Goal: Task Accomplishment & Management: Manage account settings

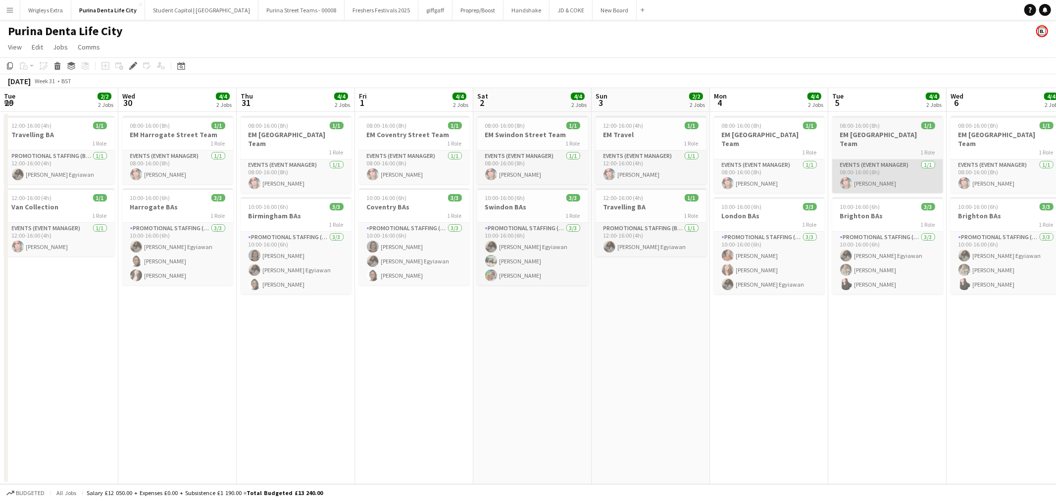
scroll to position [0, 340]
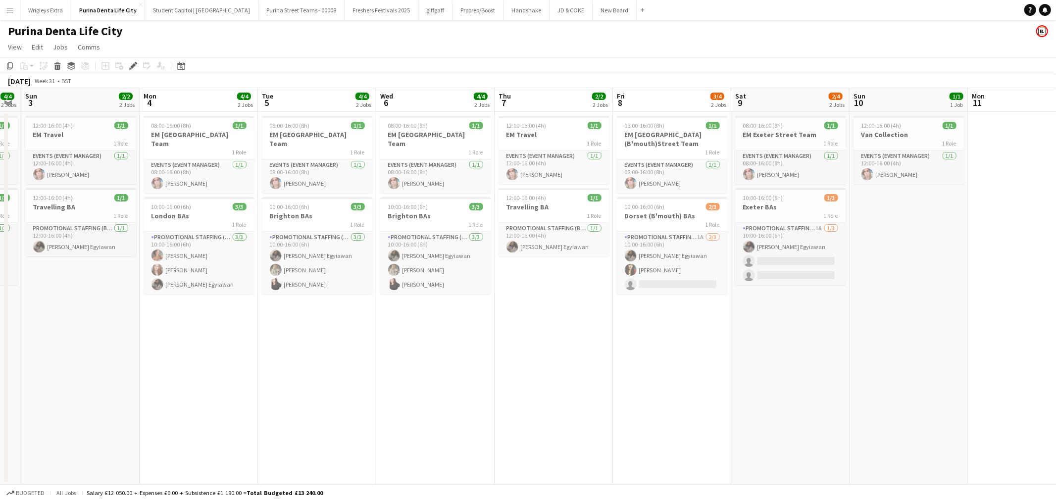
drag, startPoint x: 911, startPoint y: 350, endPoint x: 610, endPoint y: 359, distance: 300.6
click at [610, 359] on app-calendar-viewport "Thu 31 4/4 2 Jobs Fri 1 4/4 2 Jobs Sat 2 4/4 2 Jobs Sun 3 2/2 2 Jobs Mon 4 4/4 …" at bounding box center [528, 286] width 1056 height 396
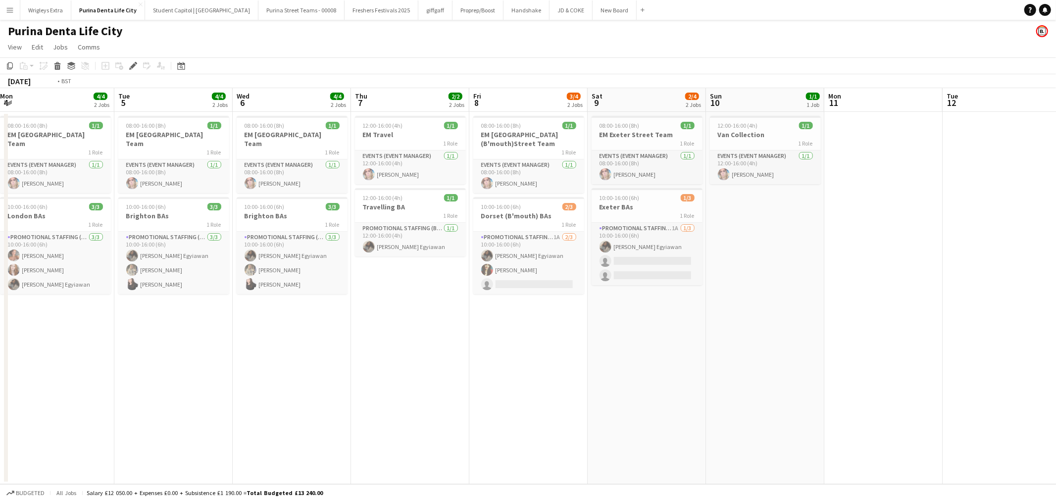
drag, startPoint x: 863, startPoint y: 309, endPoint x: 480, endPoint y: 310, distance: 383.1
click at [489, 310] on app-calendar-viewport "Fri 1 4/4 2 Jobs Sat 2 4/4 2 Jobs Sun 3 2/2 2 Jobs Mon 4 4/4 2 Jobs Tue 5 4/4 2…" at bounding box center [528, 286] width 1056 height 396
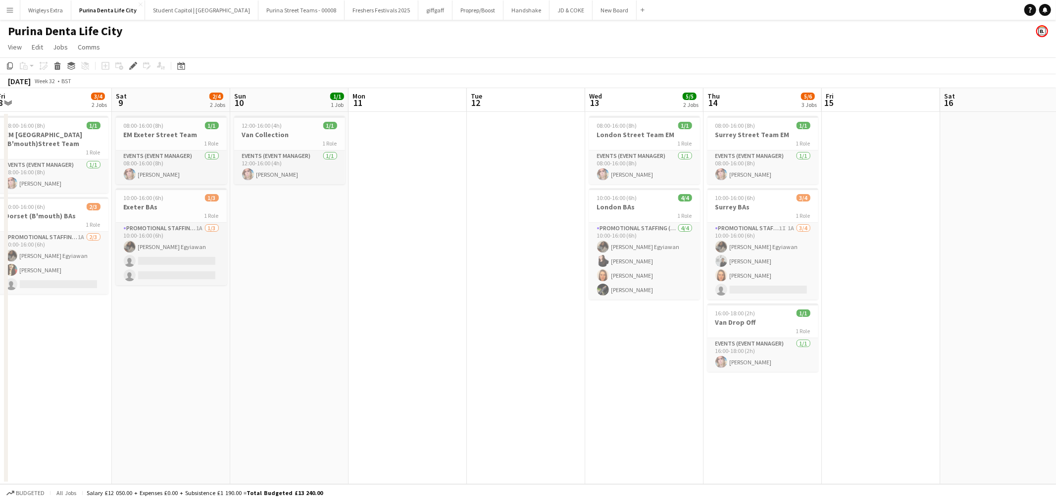
drag, startPoint x: 613, startPoint y: 309, endPoint x: 586, endPoint y: 310, distance: 26.7
click at [591, 309] on app-calendar-viewport "Tue 5 4/4 2 Jobs Wed 6 4/4 2 Jobs Thu 7 2/2 2 Jobs Fri 8 3/4 2 Jobs Sat 9 2/4 2…" at bounding box center [528, 286] width 1056 height 396
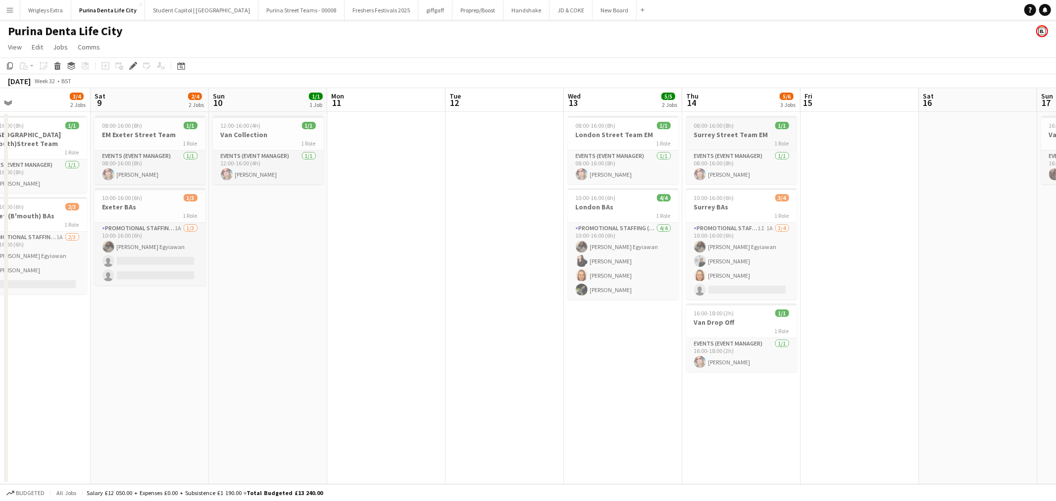
click at [745, 140] on div "1 Role" at bounding box center [741, 143] width 111 height 8
click at [732, 134] on h3 "Surrey Street Team EM" at bounding box center [741, 135] width 109 height 9
click at [742, 157] on app-card-role "Events (Event Manager) 1/1 08:00-16:00 (8h) Melanie Cairns" at bounding box center [741, 167] width 111 height 34
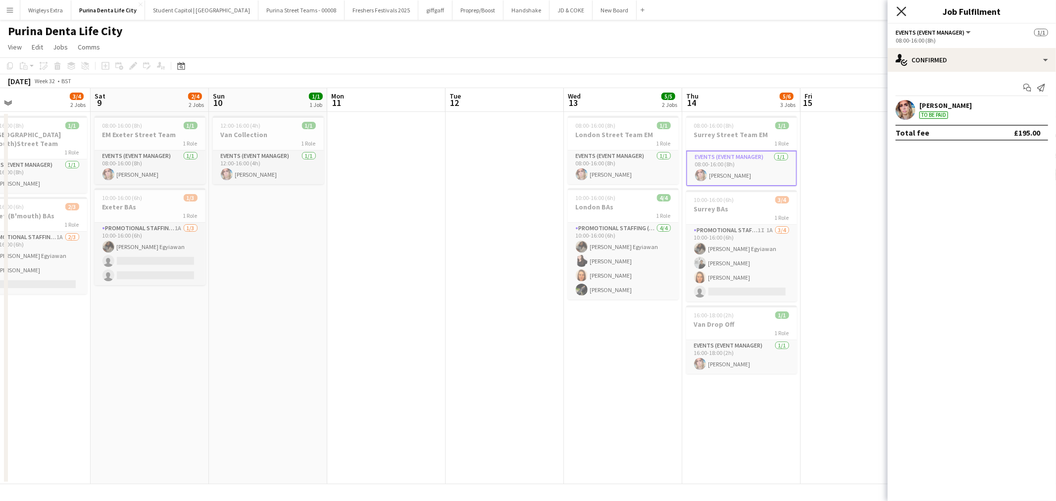
click at [902, 13] on icon "Close pop-in" at bounding box center [900, 10] width 9 height 9
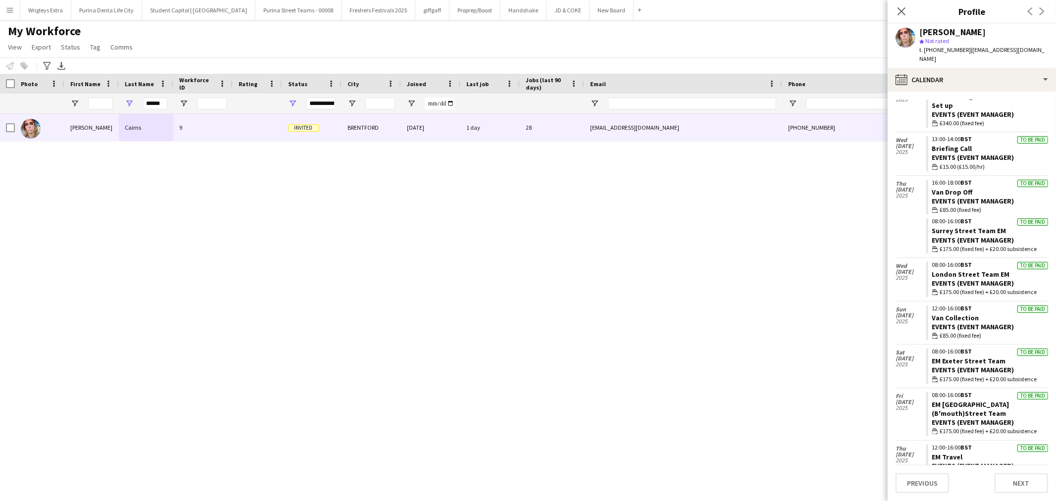
scroll to position [479, 0]
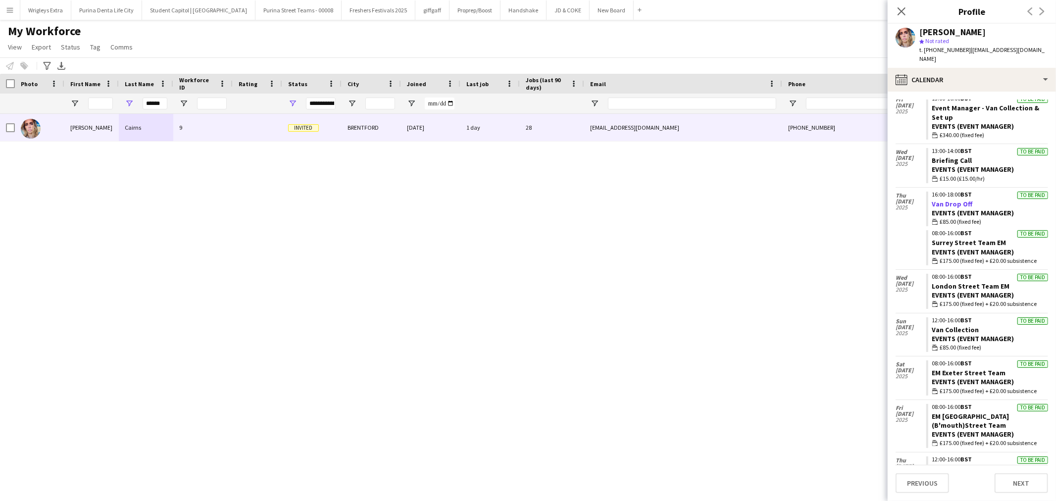
click at [944, 199] on link "Van Drop Off" at bounding box center [952, 203] width 41 height 9
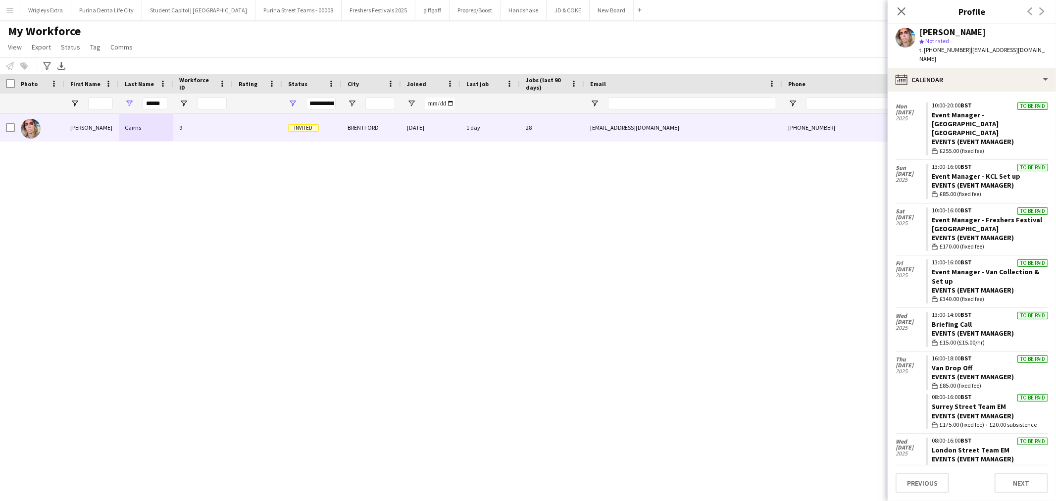
scroll to position [314, 0]
click at [959, 321] on link "Briefing Call" at bounding box center [952, 325] width 40 height 9
click at [158, 106] on input "******" at bounding box center [155, 104] width 25 height 12
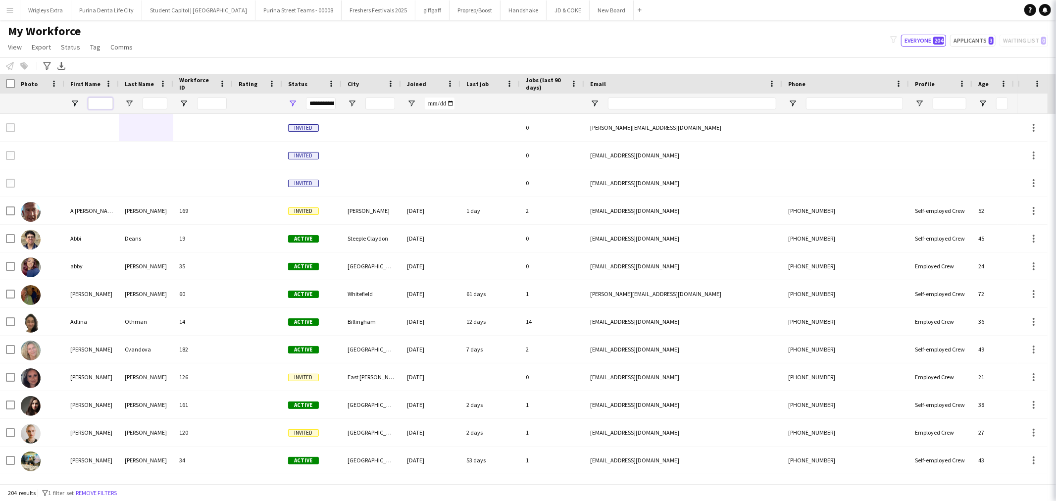
click at [101, 102] on input "First Name Filter Input" at bounding box center [100, 104] width 25 height 12
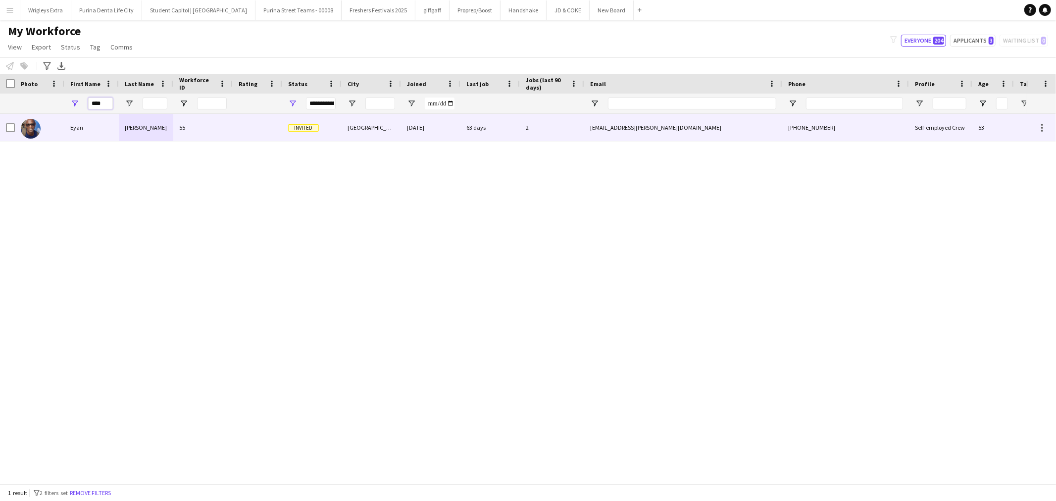
type input "****"
click at [143, 133] on div "Mckoy" at bounding box center [146, 127] width 54 height 27
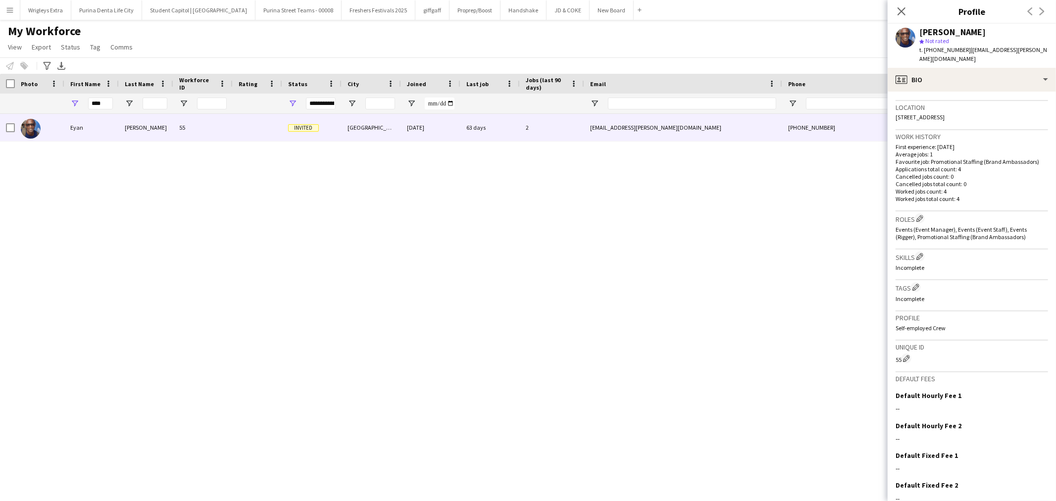
scroll to position [238, 0]
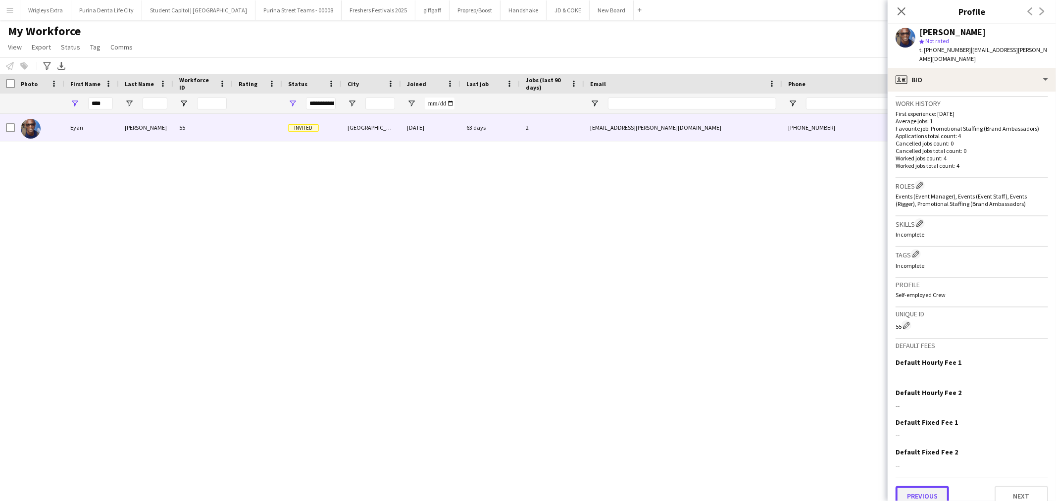
click at [929, 486] on button "Previous" at bounding box center [921, 496] width 53 height 20
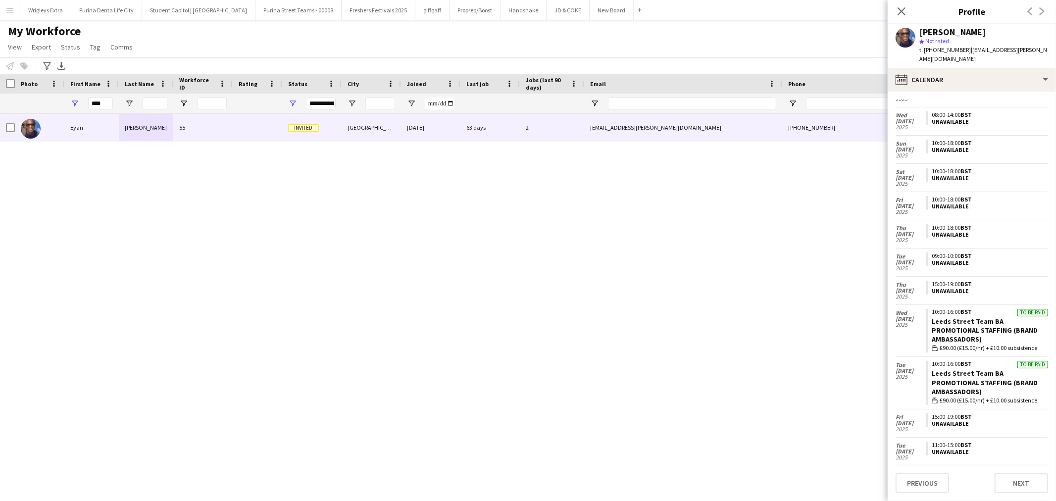
scroll to position [916, 0]
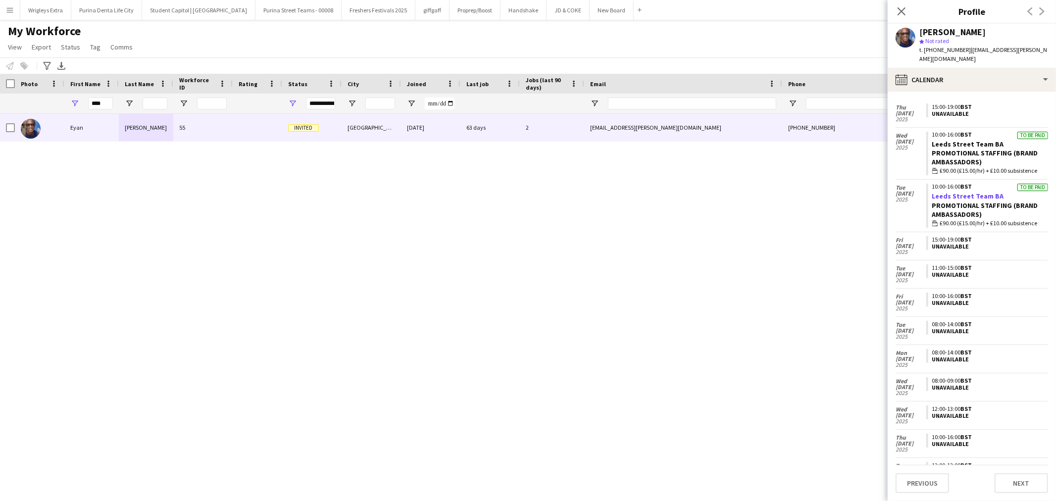
click at [974, 192] on link "Leeds Street Team BA" at bounding box center [968, 196] width 72 height 9
click at [104, 101] on input "****" at bounding box center [100, 104] width 25 height 12
click at [105, 101] on input "****" at bounding box center [100, 104] width 25 height 12
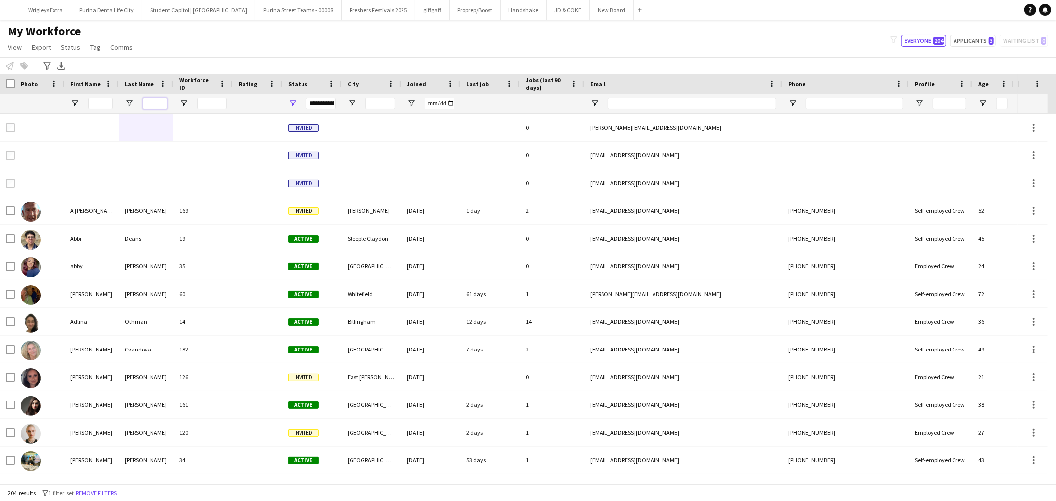
click at [159, 106] on input "Last Name Filter Input" at bounding box center [155, 104] width 25 height 12
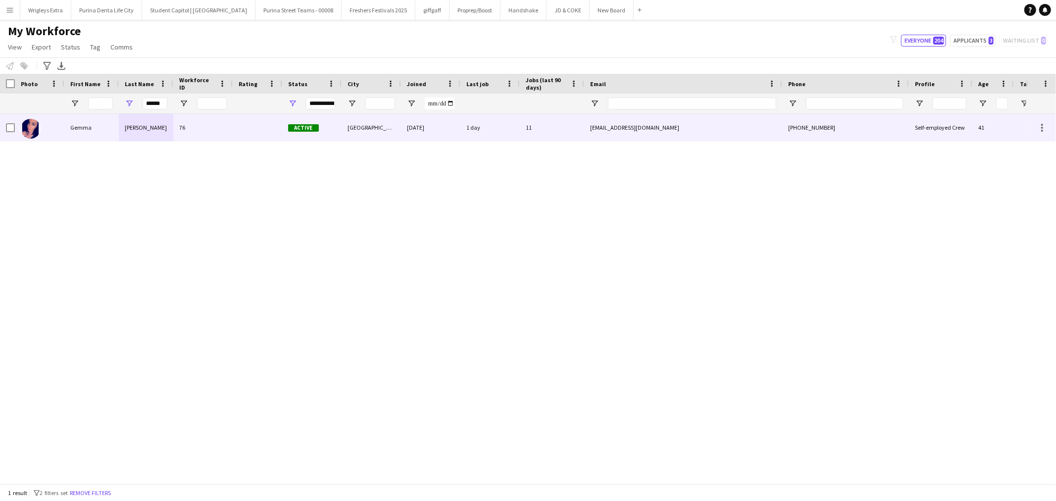
click at [147, 127] on div "Harvey" at bounding box center [146, 127] width 54 height 27
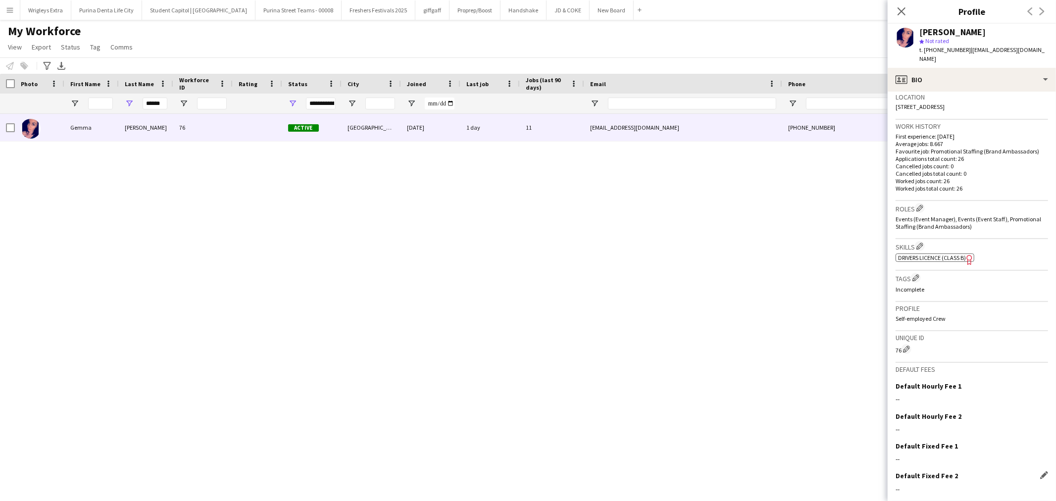
scroll to position [239, 0]
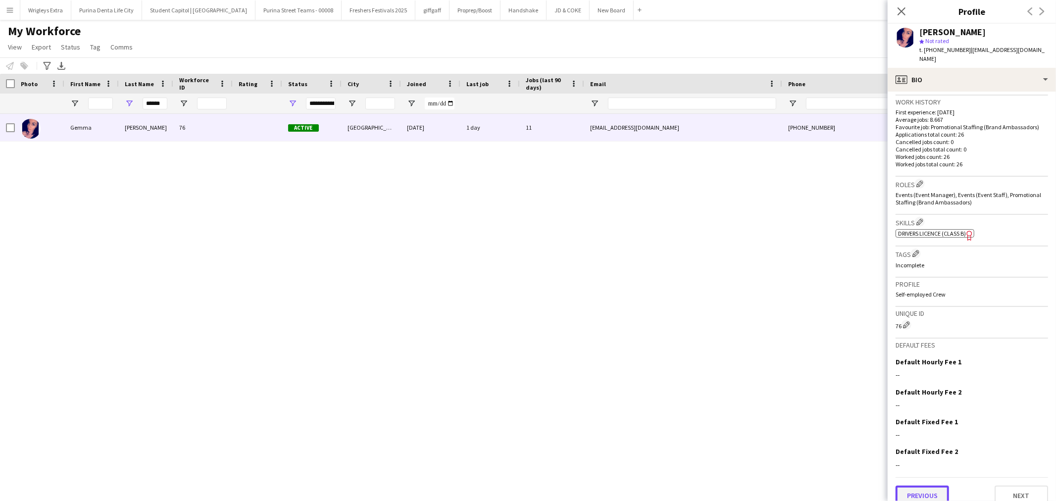
click at [932, 486] on button "Previous" at bounding box center [921, 496] width 53 height 20
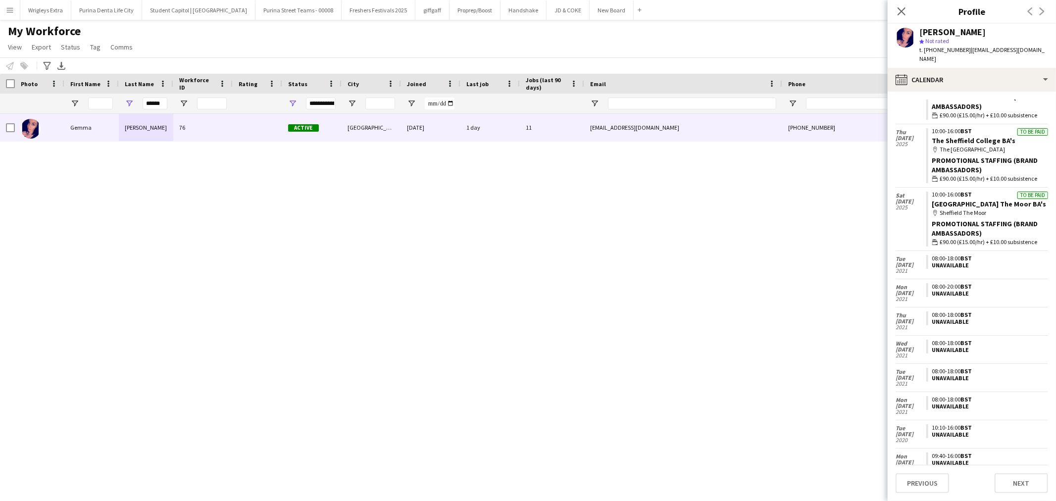
scroll to position [1525, 0]
click at [964, 198] on link "[GEOGRAPHIC_DATA] The Moor BA's" at bounding box center [989, 202] width 114 height 9
click at [160, 105] on input "******" at bounding box center [155, 104] width 25 height 12
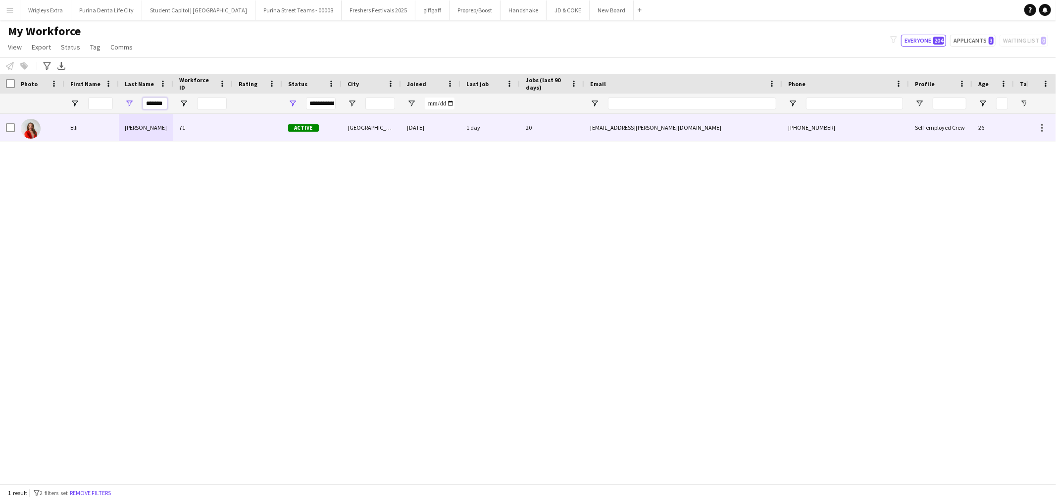
type input "*******"
click at [407, 129] on div "28-07-2025" at bounding box center [430, 127] width 59 height 27
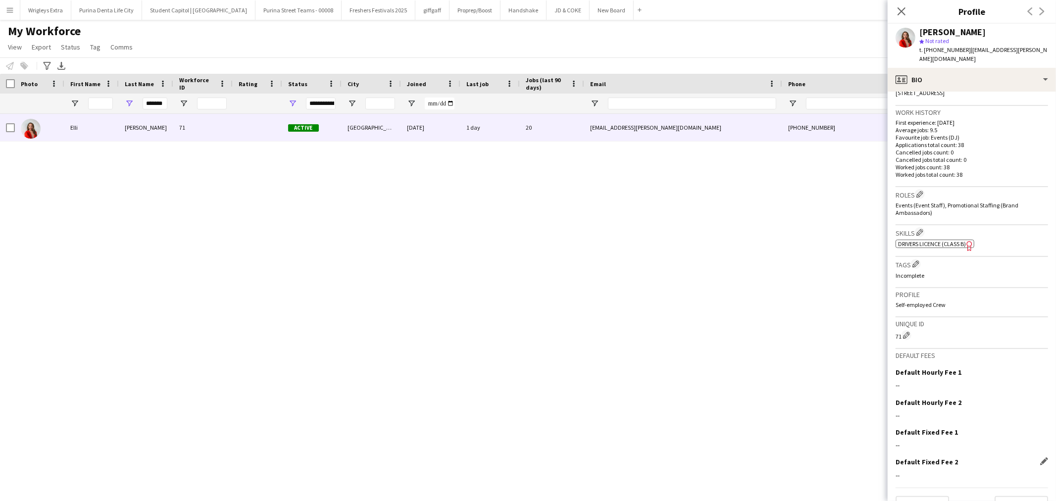
scroll to position [239, 0]
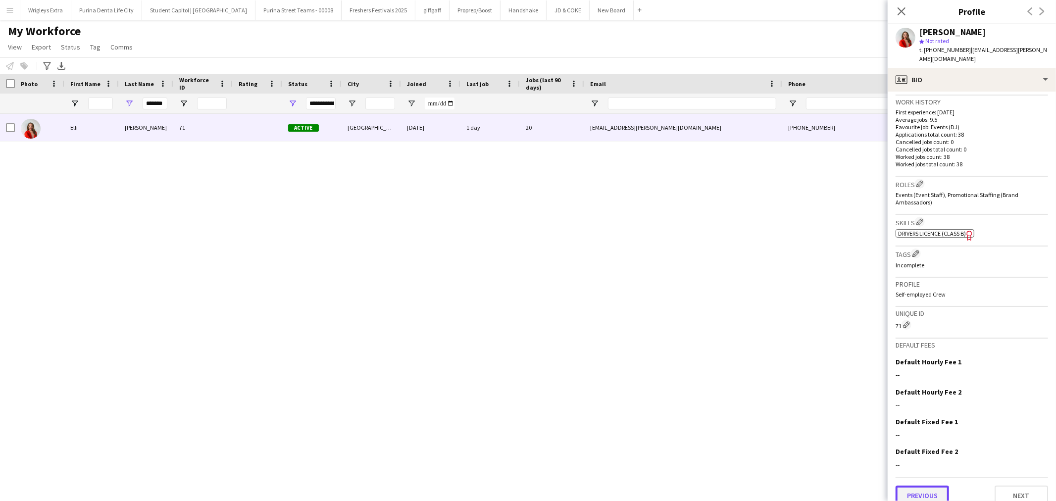
click at [935, 486] on button "Previous" at bounding box center [921, 496] width 53 height 20
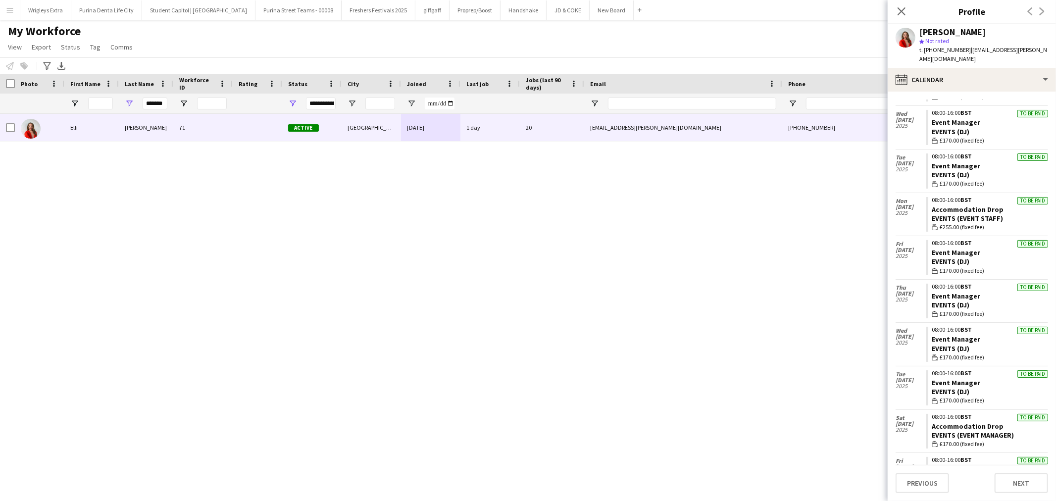
scroll to position [959, 0]
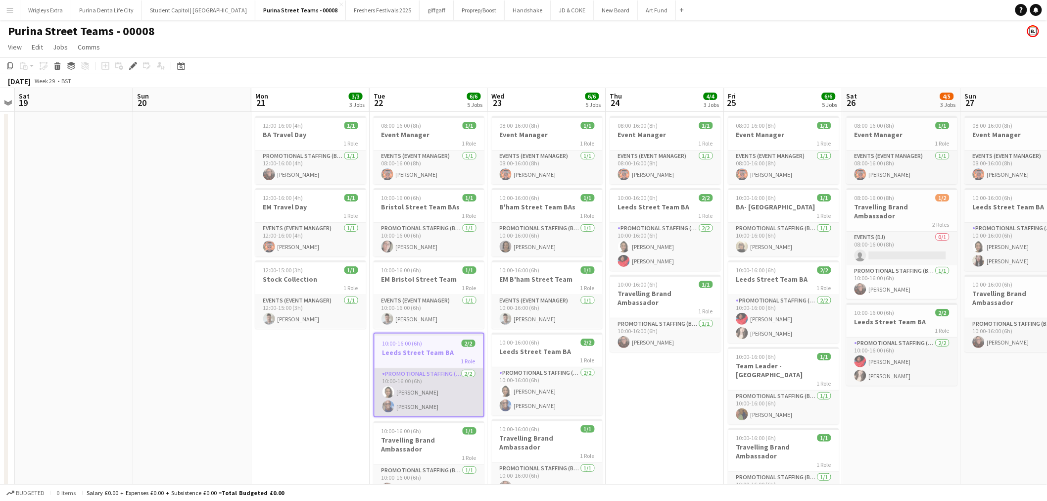
click at [430, 390] on app-card-role "Promotional Staffing (Brand Ambassadors) [DATE] 10:00-16:00 (6h) [PERSON_NAME] …" at bounding box center [429, 392] width 109 height 48
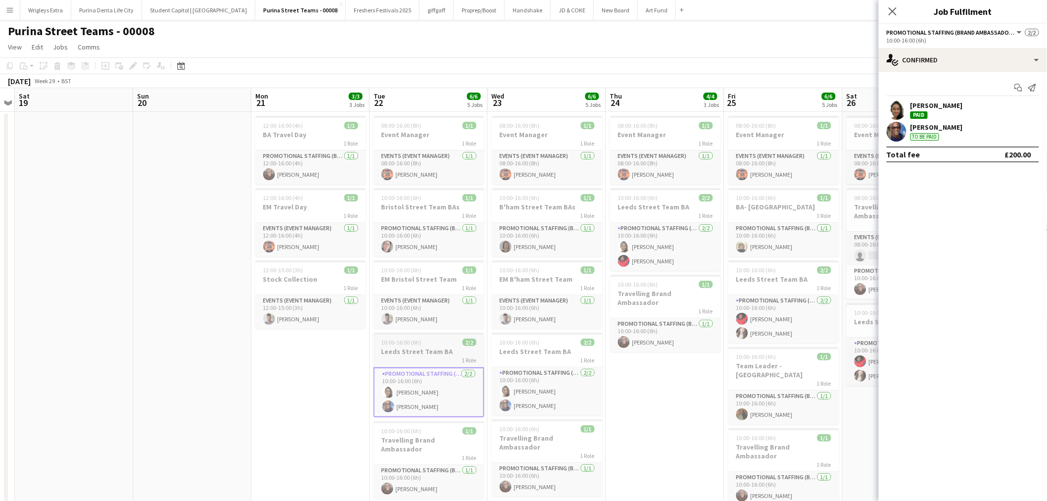
click at [439, 340] on div "10:00-16:00 (6h) 2/2" at bounding box center [429, 342] width 111 height 7
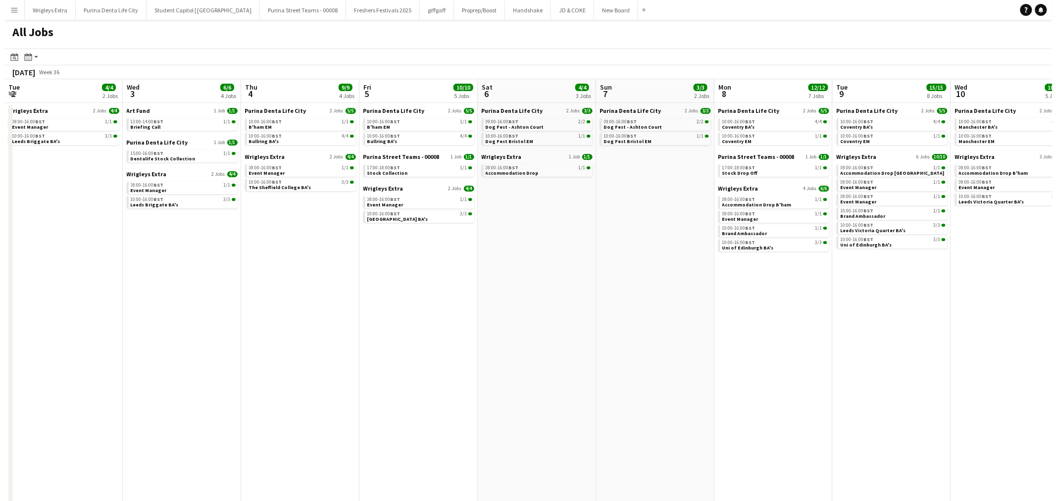
scroll to position [0, 305]
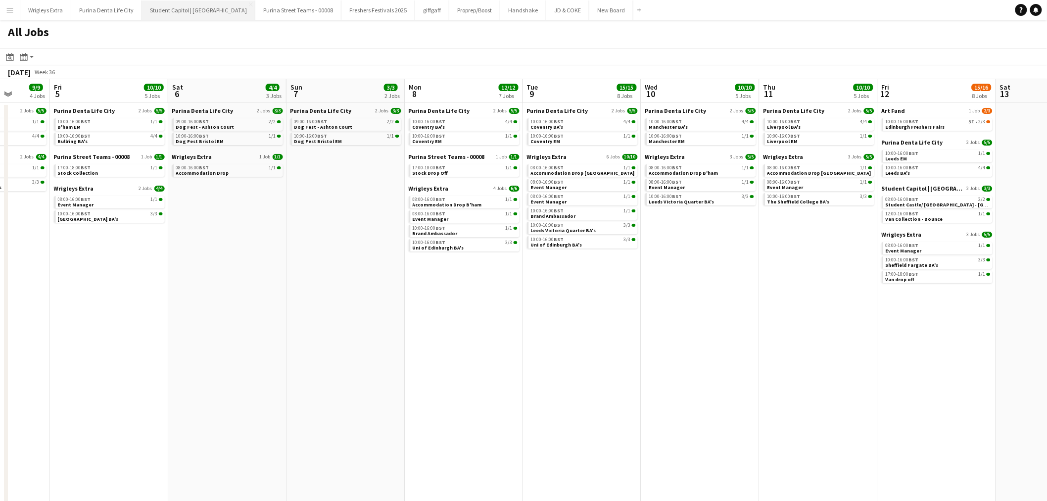
click at [198, 11] on button "Student Capitol | Student Castle Close" at bounding box center [198, 9] width 113 height 19
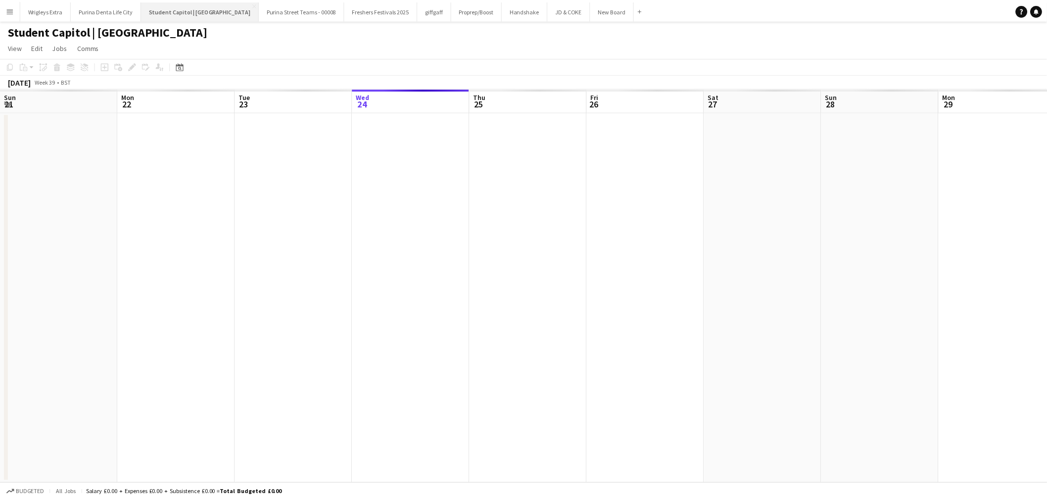
scroll to position [0, 236]
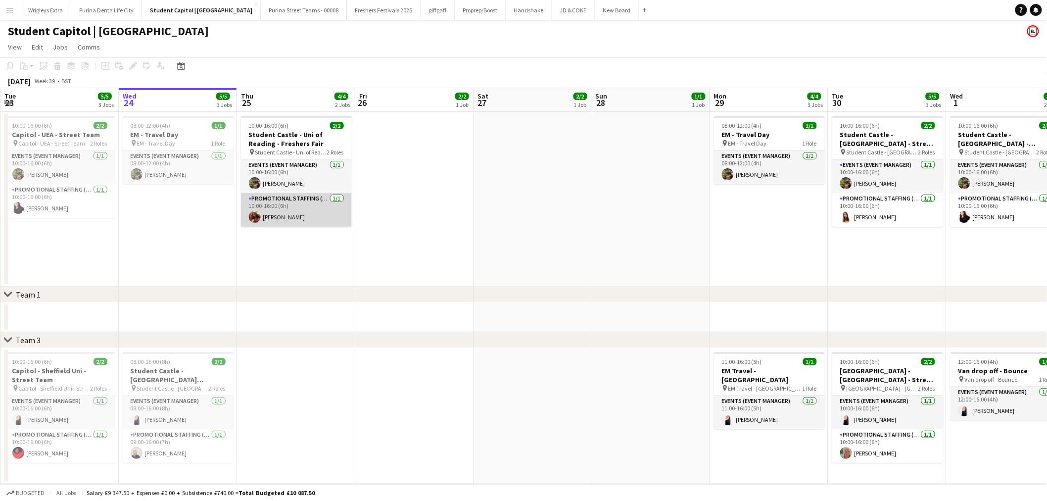
click at [305, 216] on app-card-role "Promotional Staffing (Brand Ambassadors) 1/1 10:00-16:00 (6h) Hafsa Kabeer" at bounding box center [296, 210] width 111 height 34
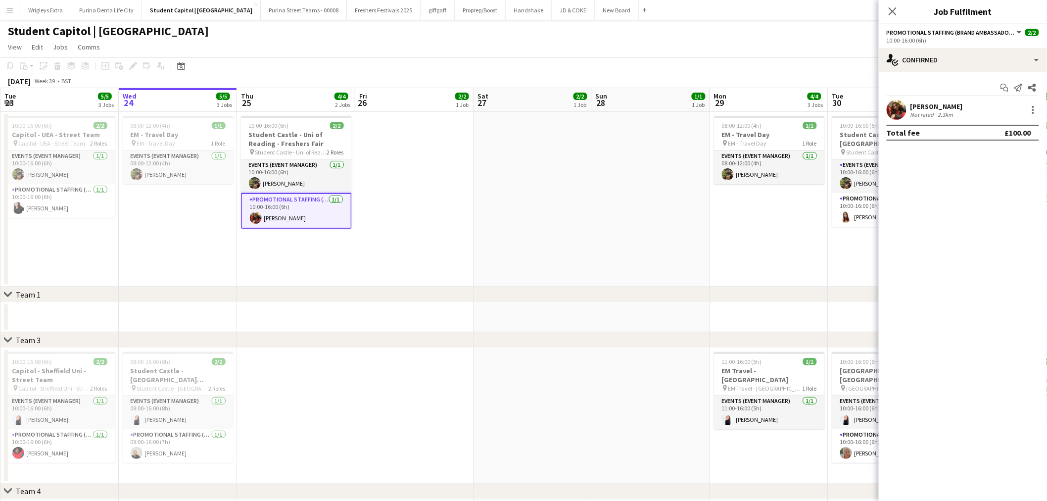
click at [946, 111] on div "2.3km" at bounding box center [946, 114] width 19 height 7
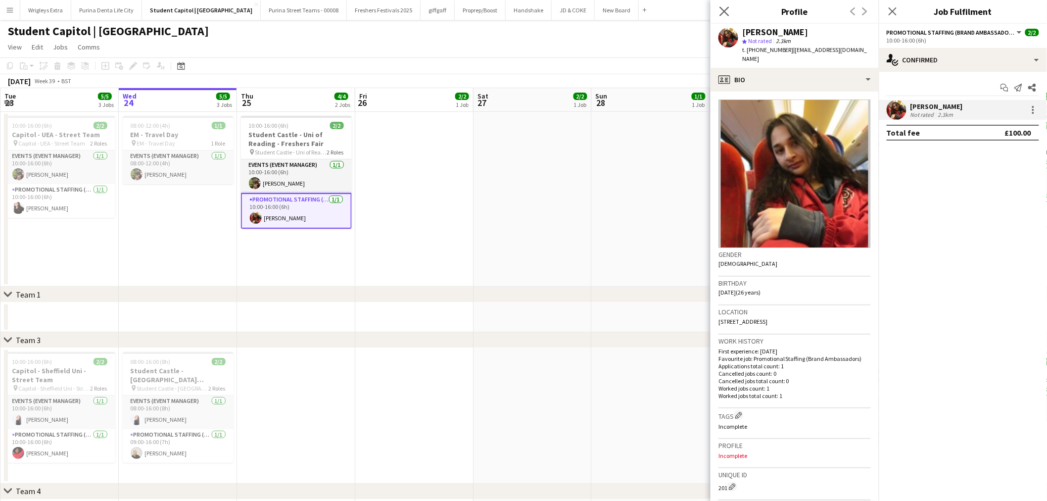
click at [720, 9] on icon "Close pop-in" at bounding box center [724, 10] width 9 height 9
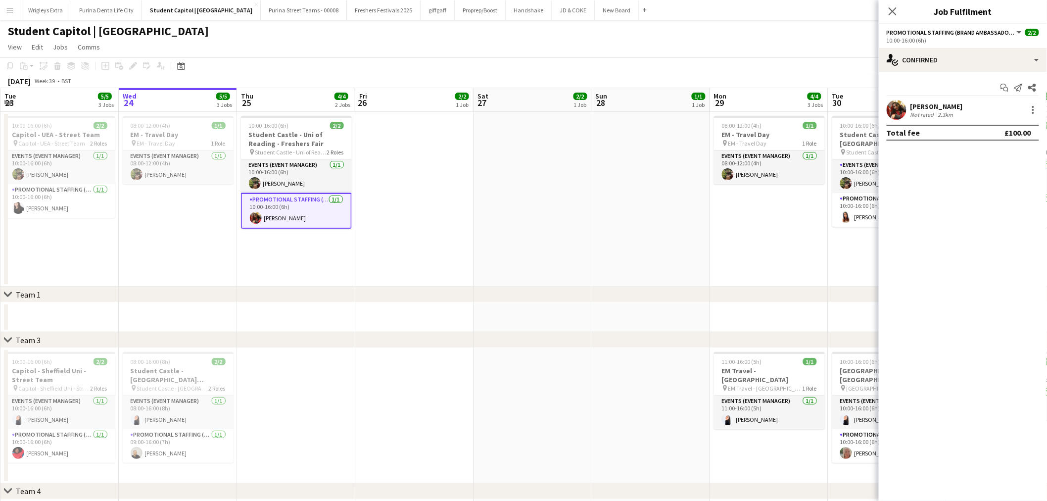
drag, startPoint x: 495, startPoint y: 246, endPoint x: 373, endPoint y: 211, distance: 127.2
click at [491, 245] on app-calendar-viewport "Sun 21 2/2 2 Jobs Mon 22 4/4 2 Jobs Tue 23 5/5 3 Jobs Wed 24 5/5 3 Jobs Thu 25 …" at bounding box center [523, 361] width 1047 height 546
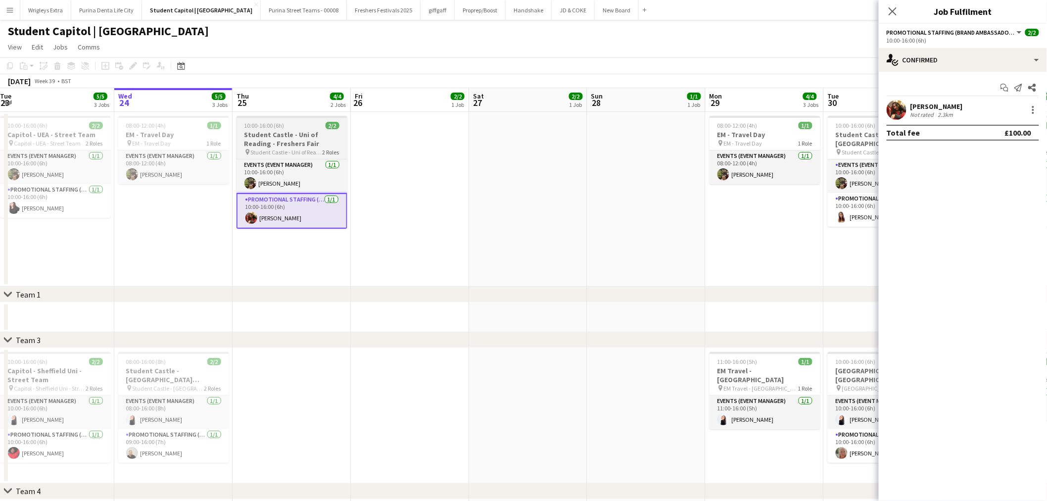
click at [283, 135] on h3 "Student Castle - Uni of Reading - Freshers Fair" at bounding box center [292, 139] width 111 height 18
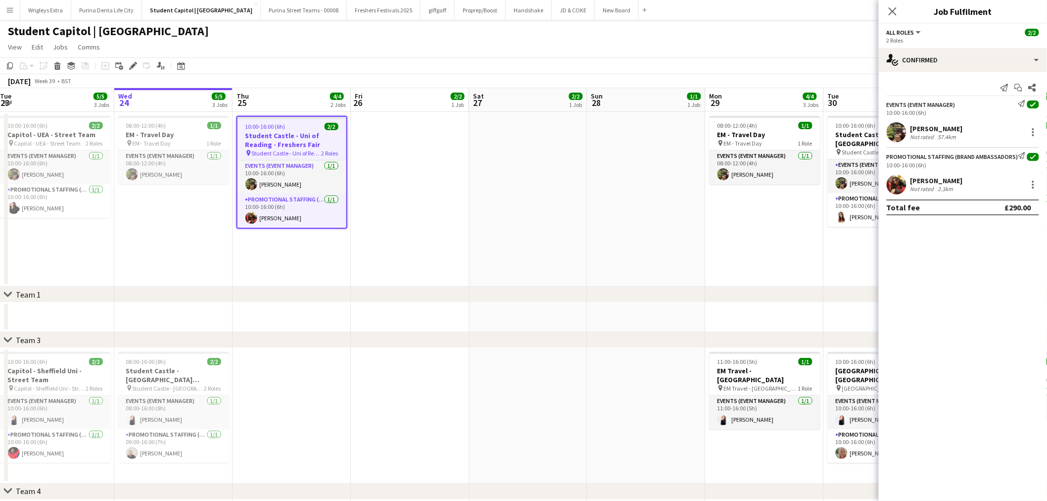
drag, startPoint x: 134, startPoint y: 65, endPoint x: 174, endPoint y: 71, distance: 40.0
click at [134, 65] on icon at bounding box center [132, 65] width 5 height 5
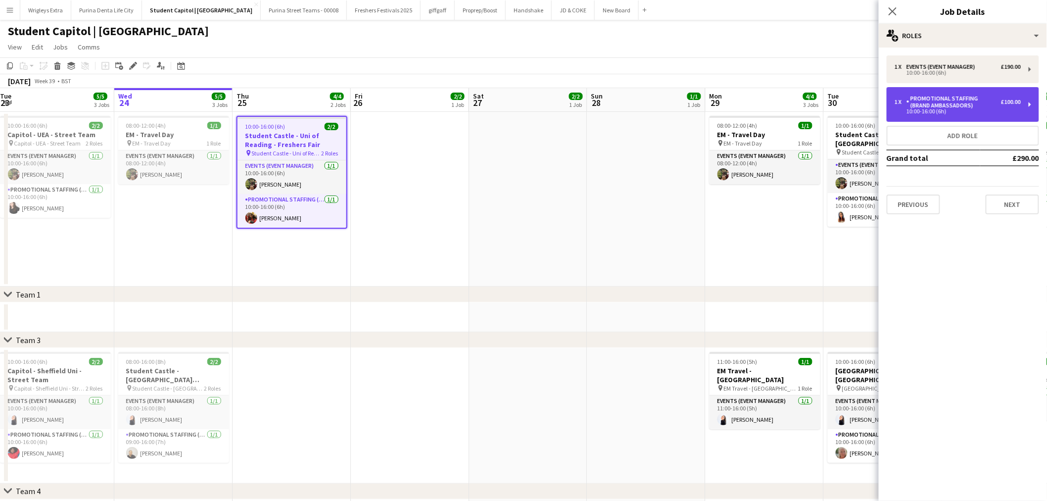
click at [985, 105] on div "Promotional Staffing (Brand Ambassadors)" at bounding box center [954, 102] width 95 height 14
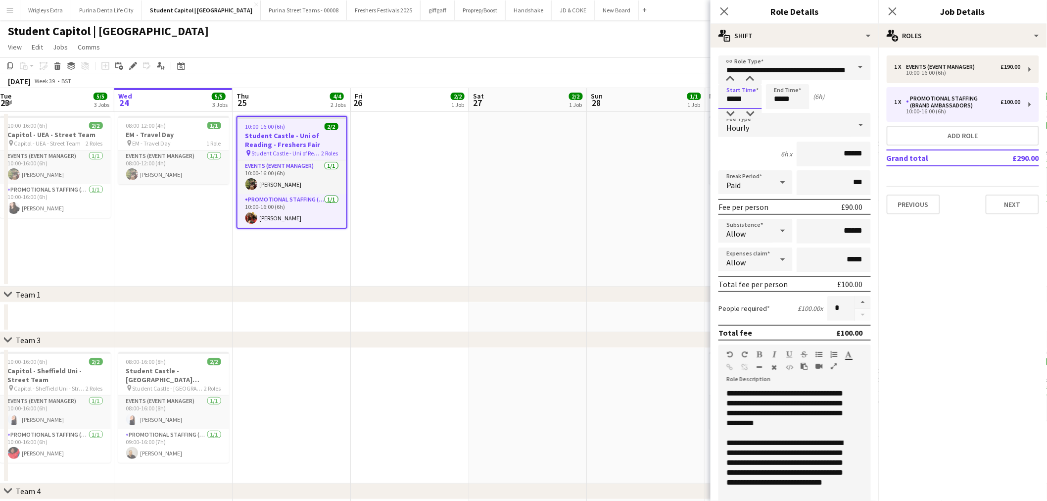
click at [740, 94] on input "*****" at bounding box center [741, 96] width 44 height 25
click at [731, 80] on div at bounding box center [731, 79] width 20 height 10
click at [732, 110] on div at bounding box center [731, 114] width 20 height 10
type input "*****"
click at [732, 110] on div at bounding box center [731, 114] width 20 height 10
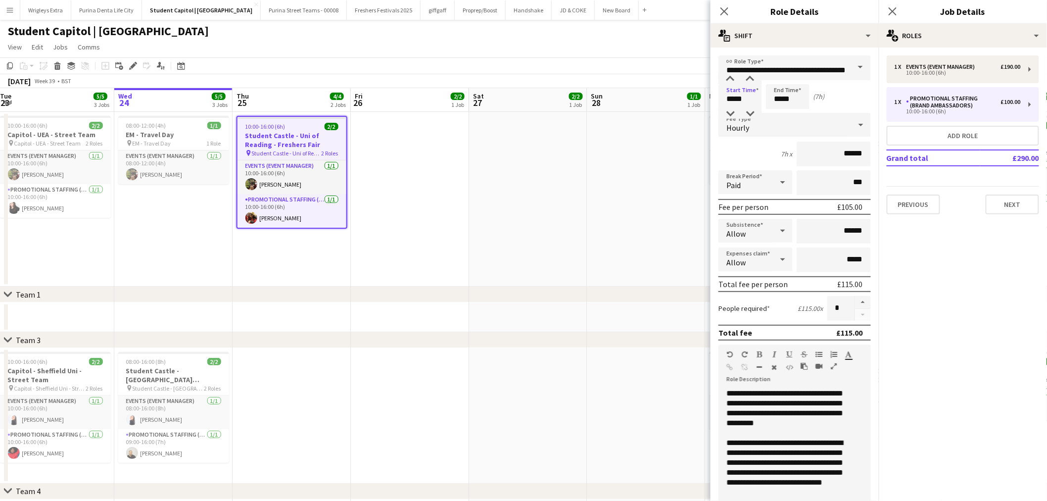
click at [855, 101] on div "Start Time ***** End Time ***** (7h)" at bounding box center [795, 96] width 152 height 25
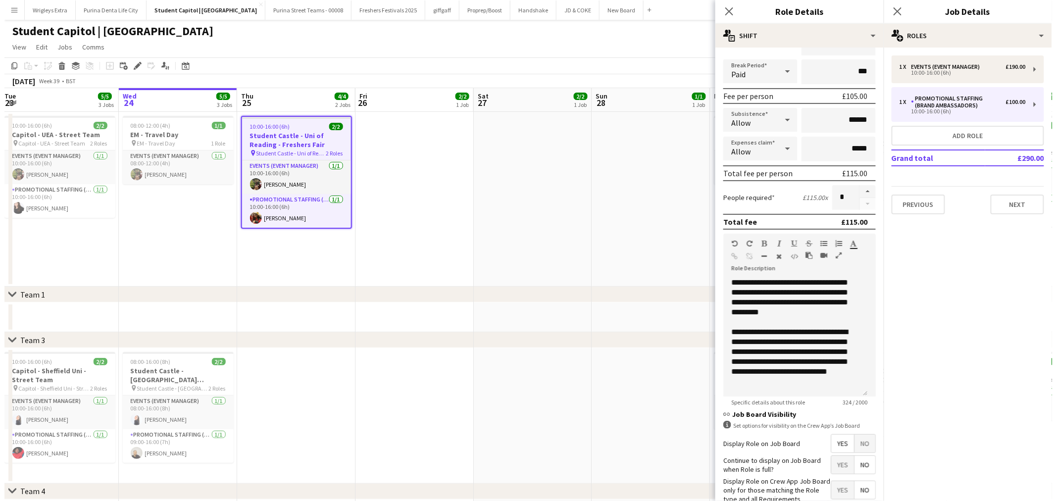
scroll to position [165, 0]
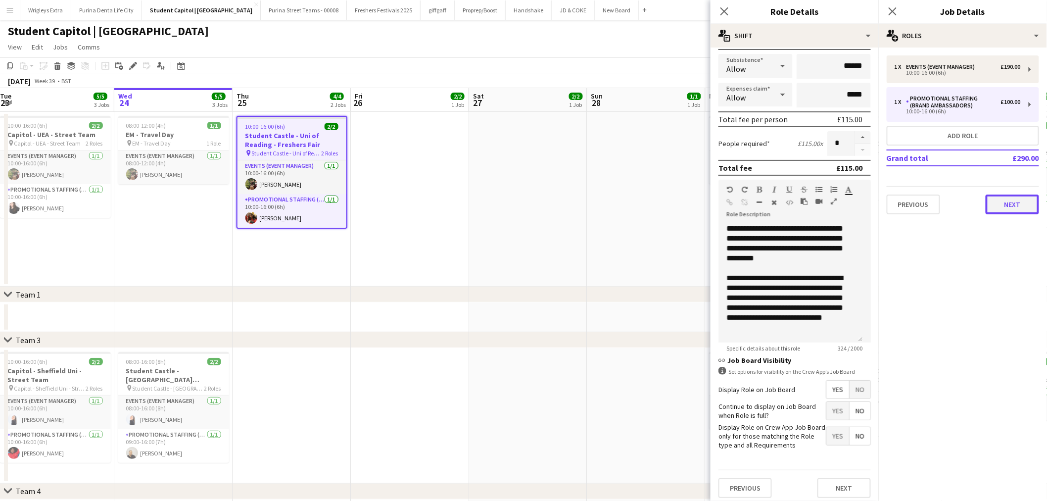
click at [1003, 197] on button "Next" at bounding box center [1012, 205] width 53 height 20
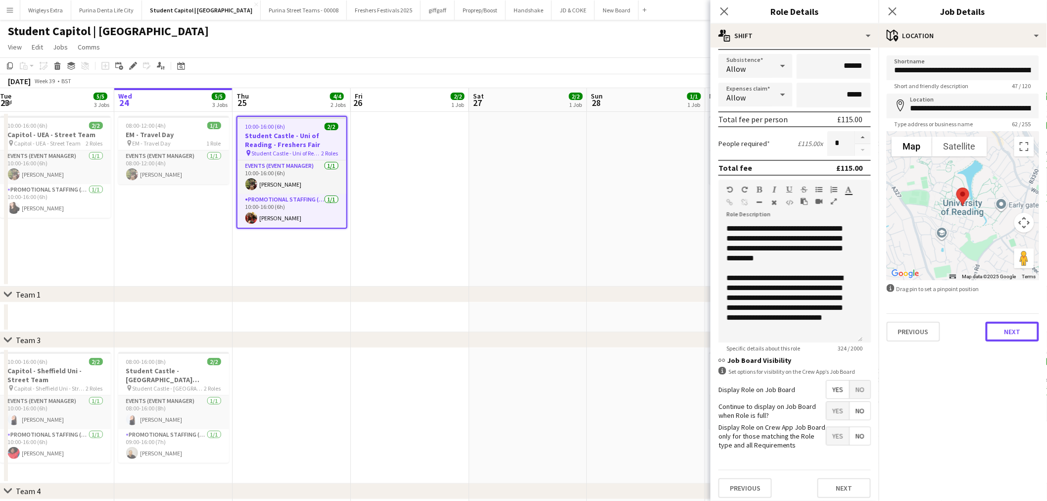
click at [1009, 333] on button "Next" at bounding box center [1012, 332] width 53 height 20
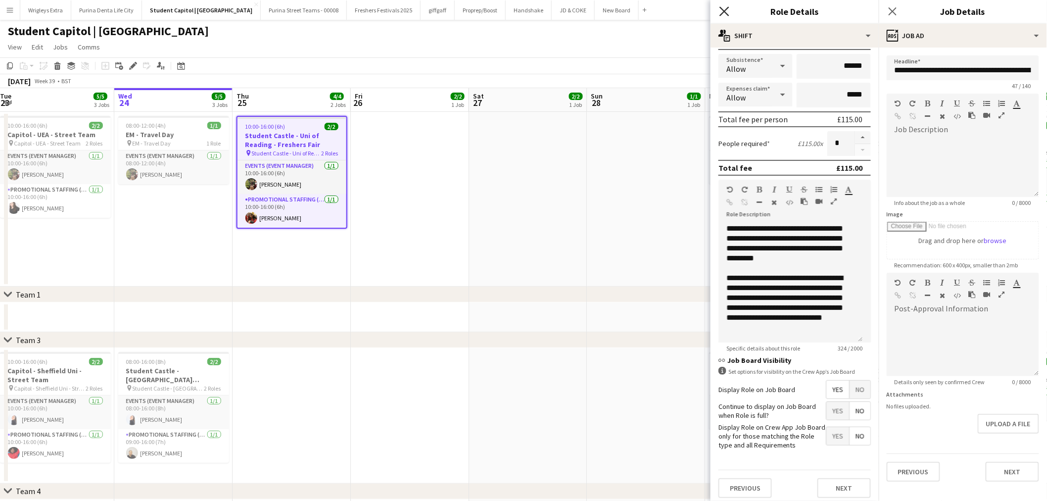
click at [726, 12] on icon at bounding box center [724, 10] width 9 height 9
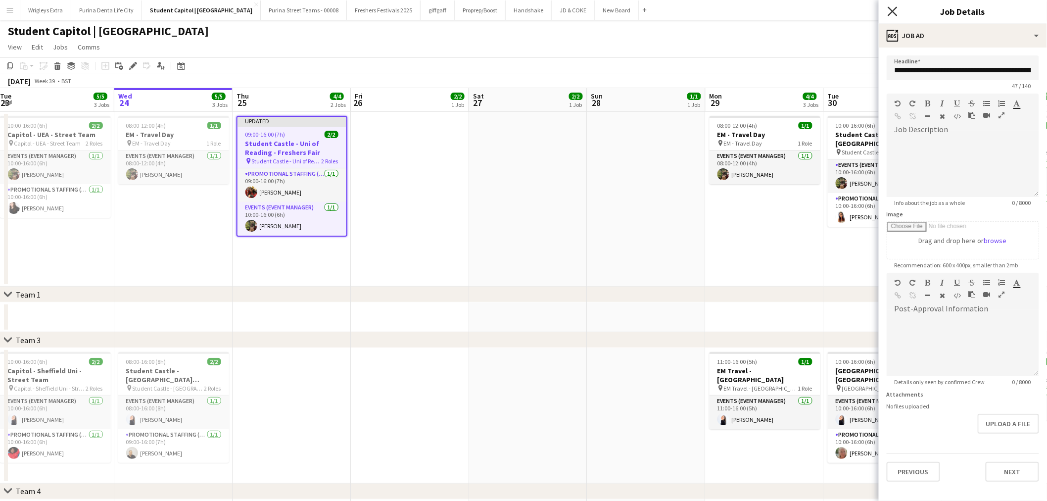
click at [893, 12] on icon at bounding box center [892, 10] width 9 height 9
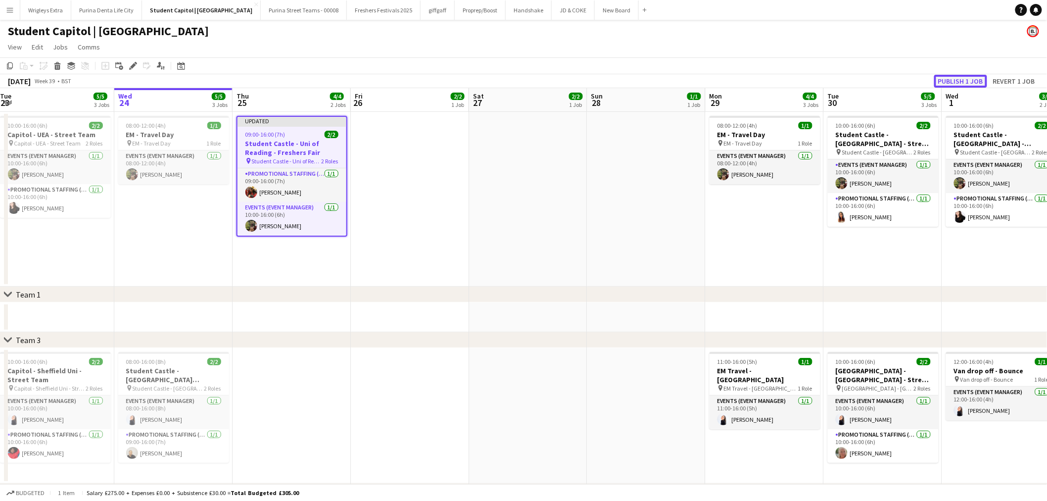
click at [971, 77] on button "Publish 1 job" at bounding box center [961, 81] width 53 height 13
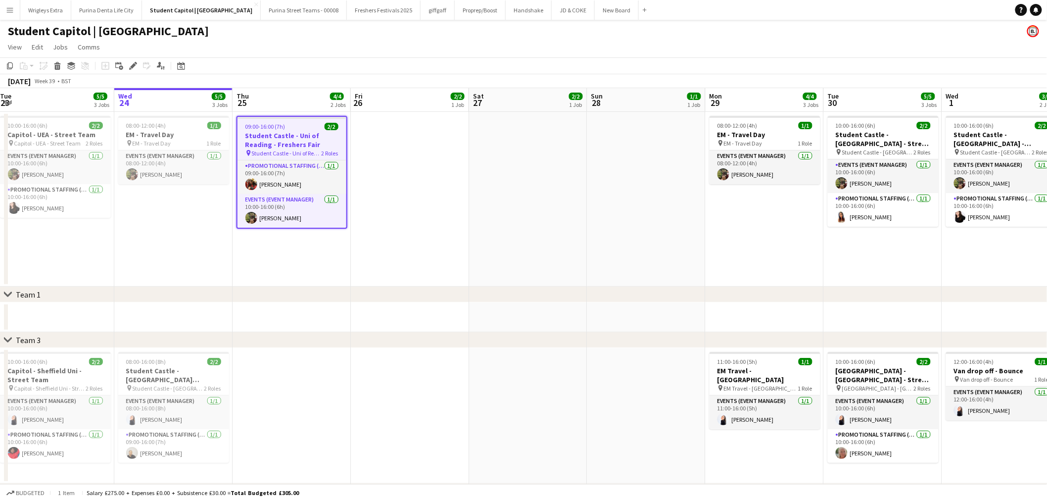
click at [7, 14] on button "Menu" at bounding box center [10, 10] width 20 height 20
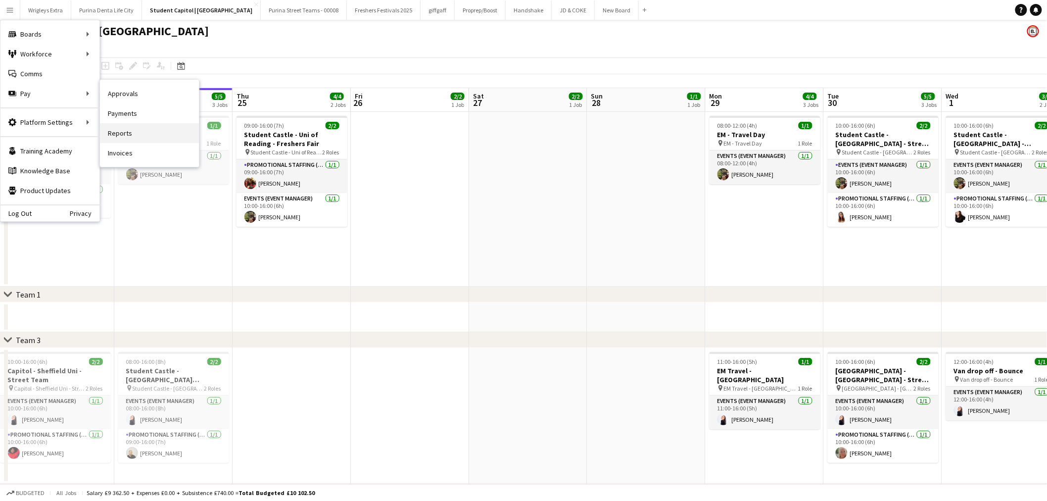
click at [154, 139] on link "Reports" at bounding box center [149, 133] width 99 height 20
